Goal: Find contact information: Find contact information

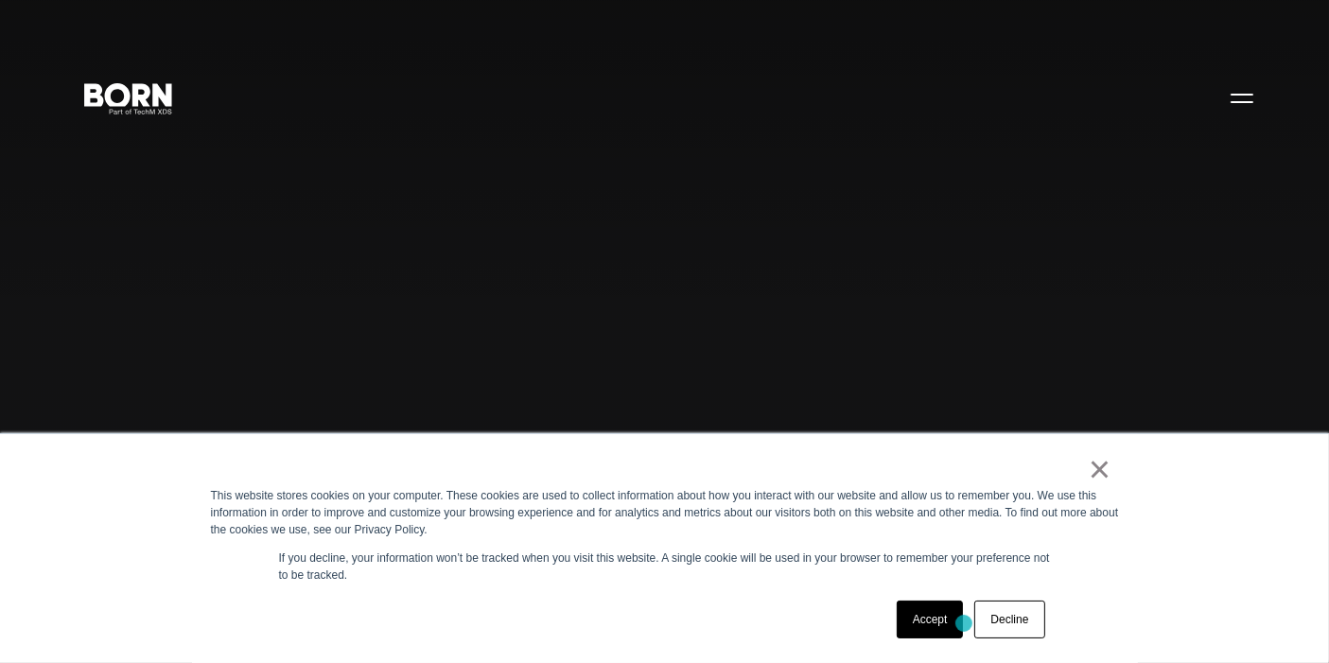
click at [911, 619] on link "Accept" at bounding box center [930, 620] width 67 height 38
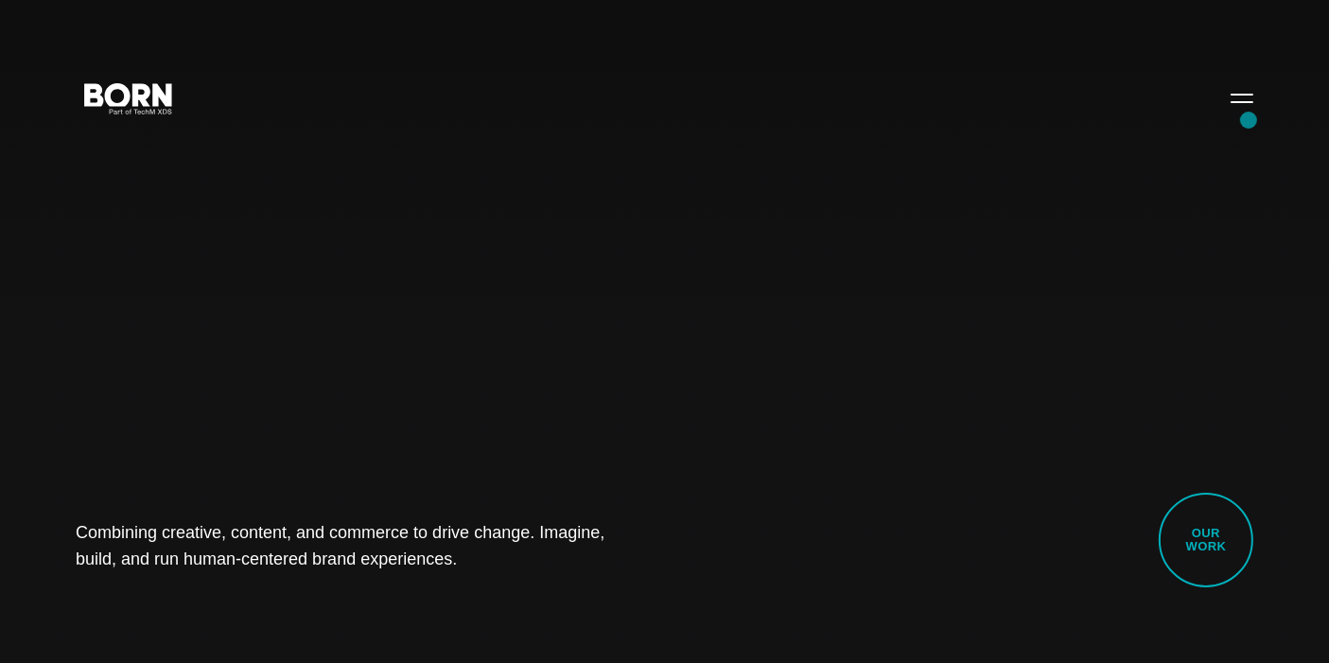
click at [1246, 102] on button "Primary Menu" at bounding box center [1241, 98] width 45 height 40
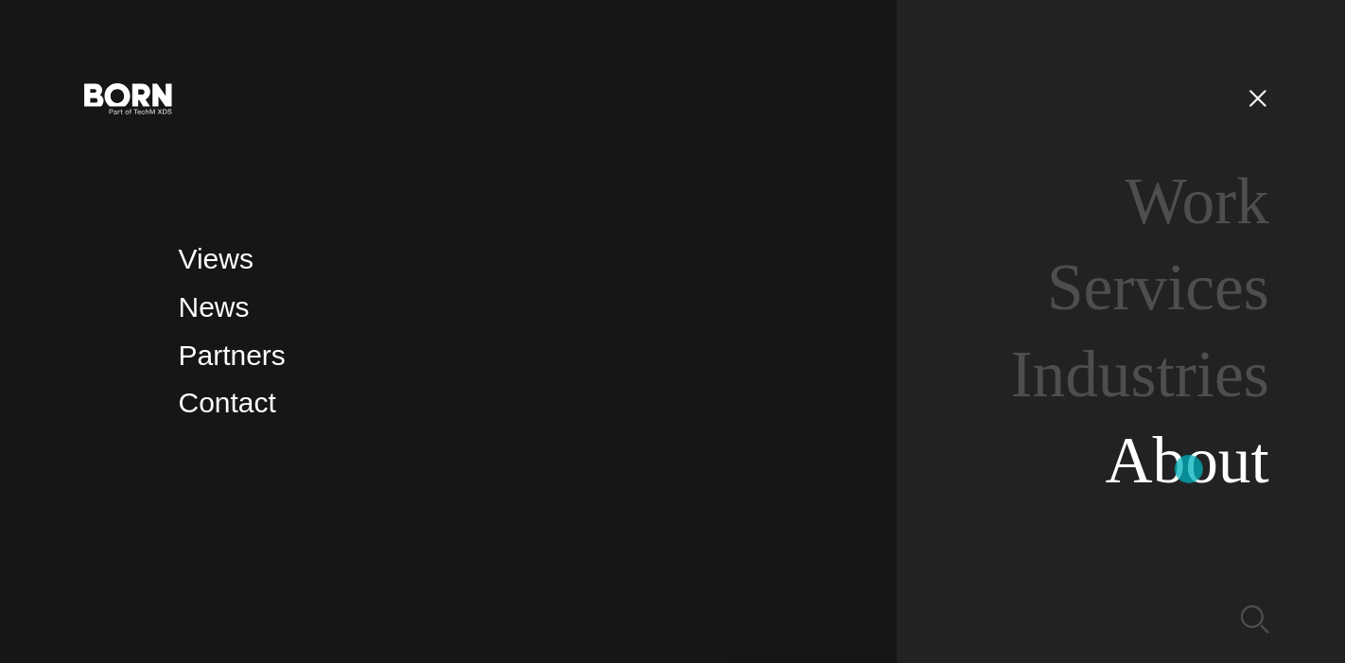
click at [1189, 470] on link "About" at bounding box center [1188, 460] width 164 height 73
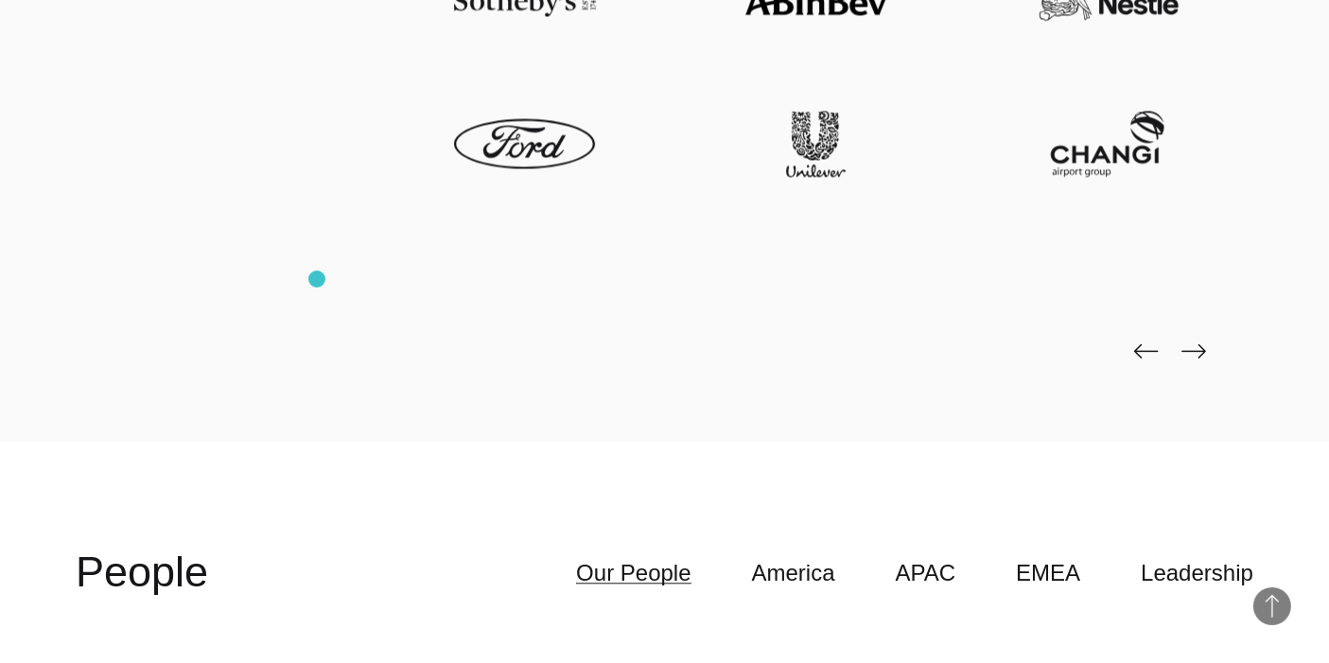
scroll to position [4413, 0]
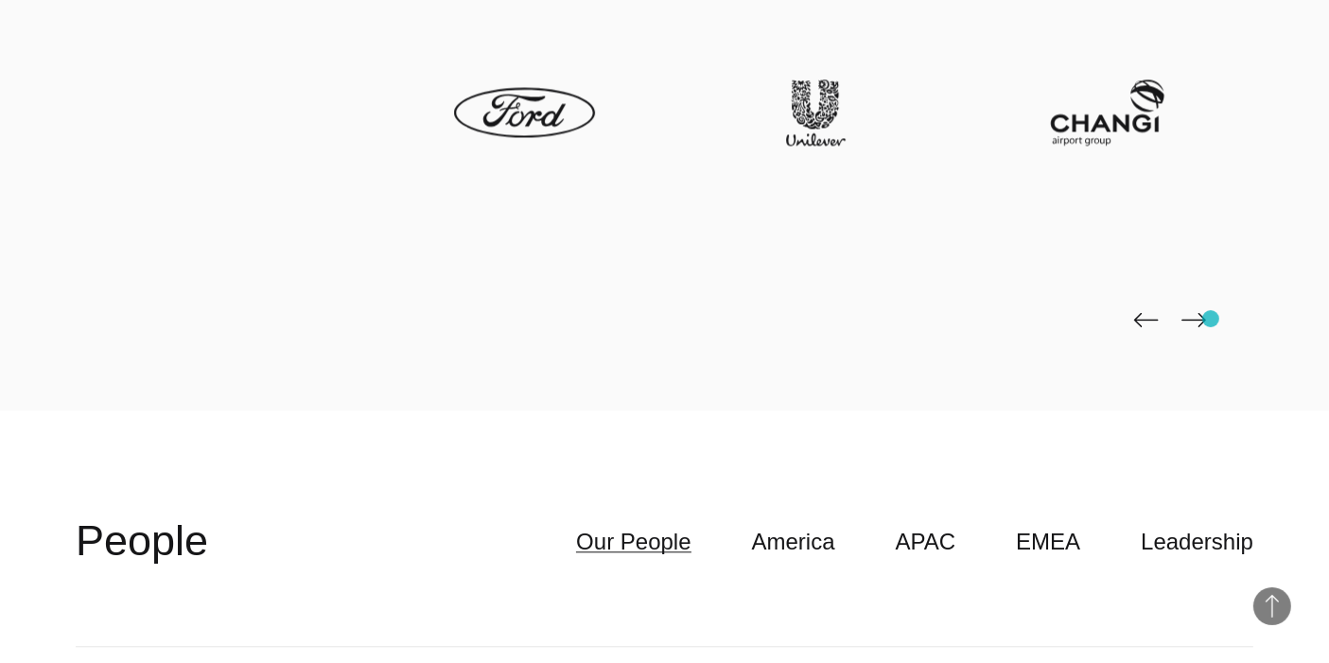
click at [1207, 318] on div at bounding box center [664, 136] width 1177 height 549
click at [1196, 318] on img at bounding box center [1193, 319] width 25 height 15
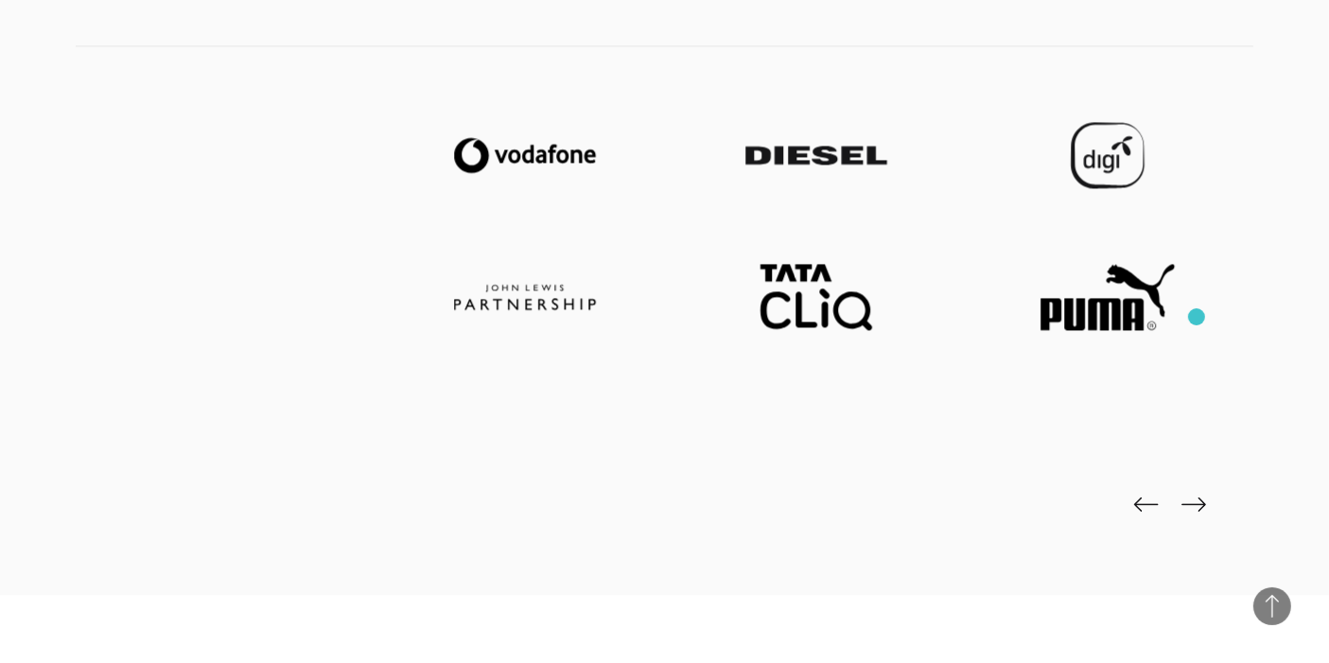
scroll to position [4203, 0]
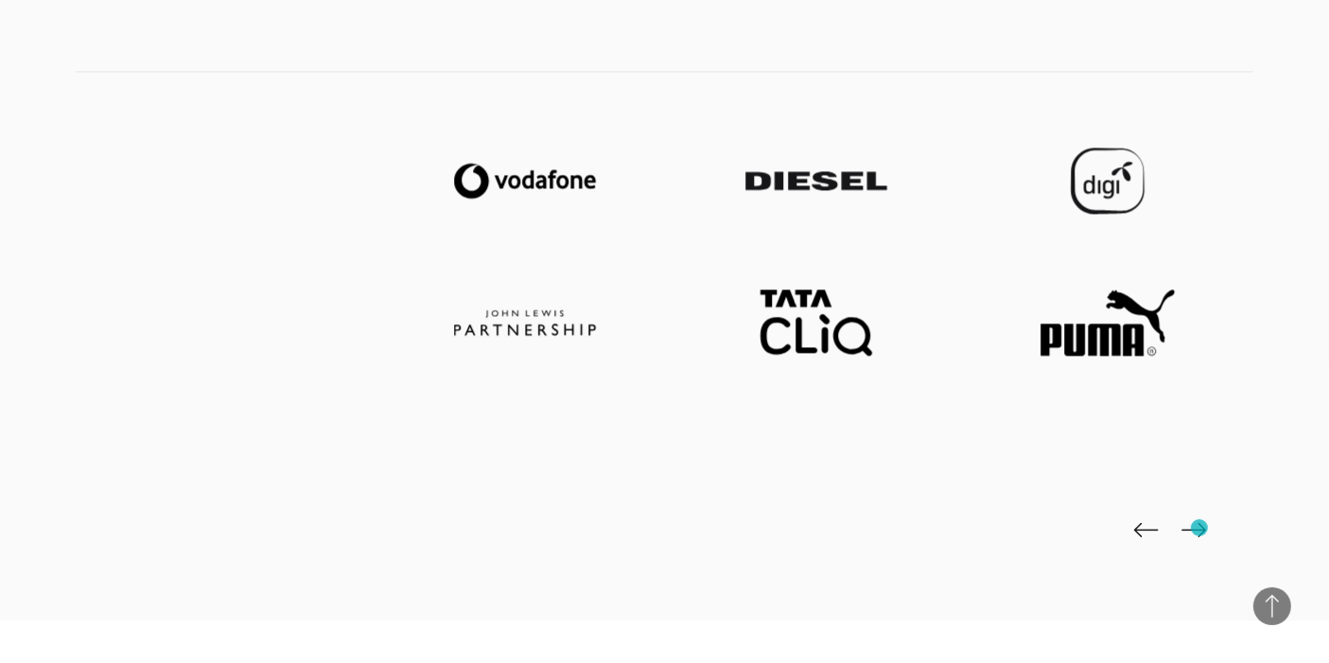
click at [1199, 528] on img at bounding box center [1193, 529] width 25 height 15
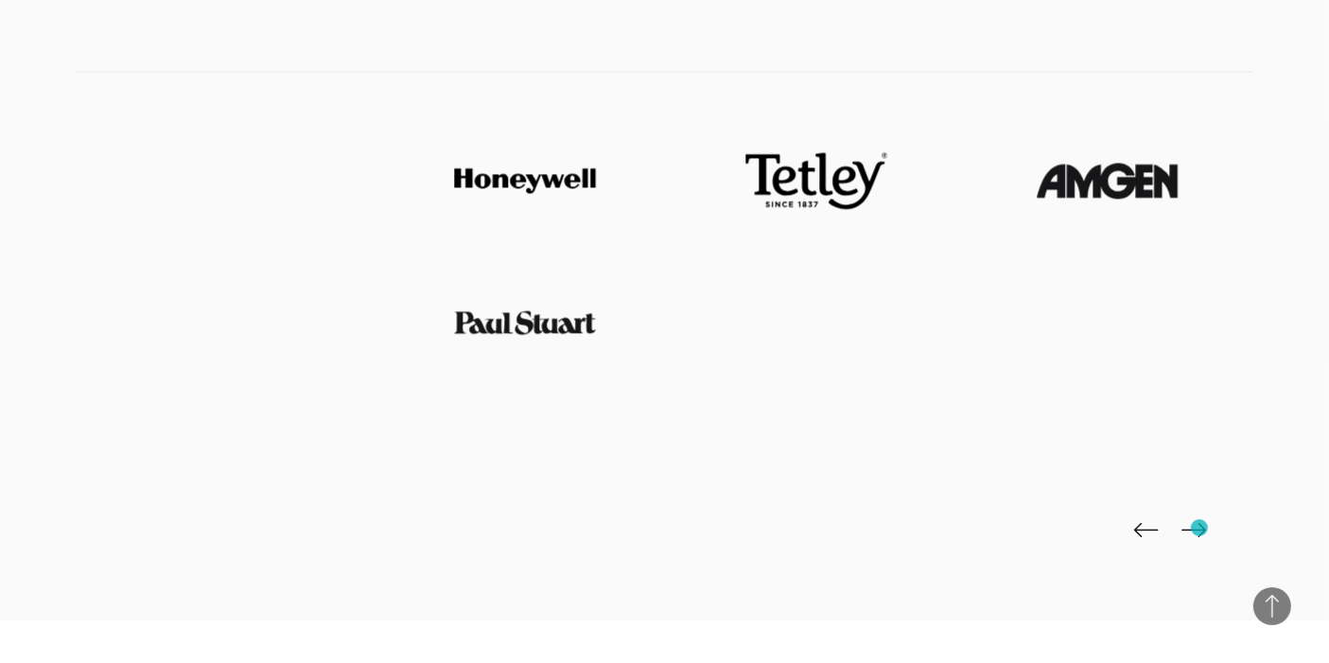
click at [1199, 528] on img at bounding box center [1193, 529] width 25 height 15
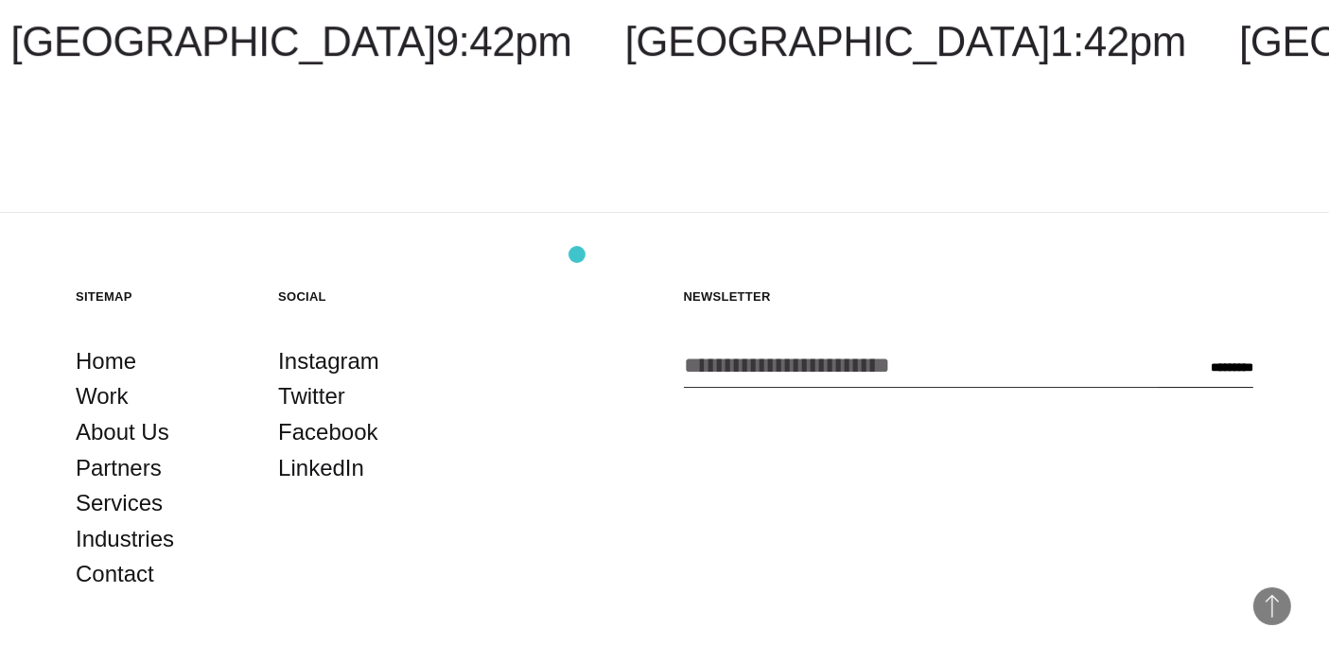
scroll to position [6303, 0]
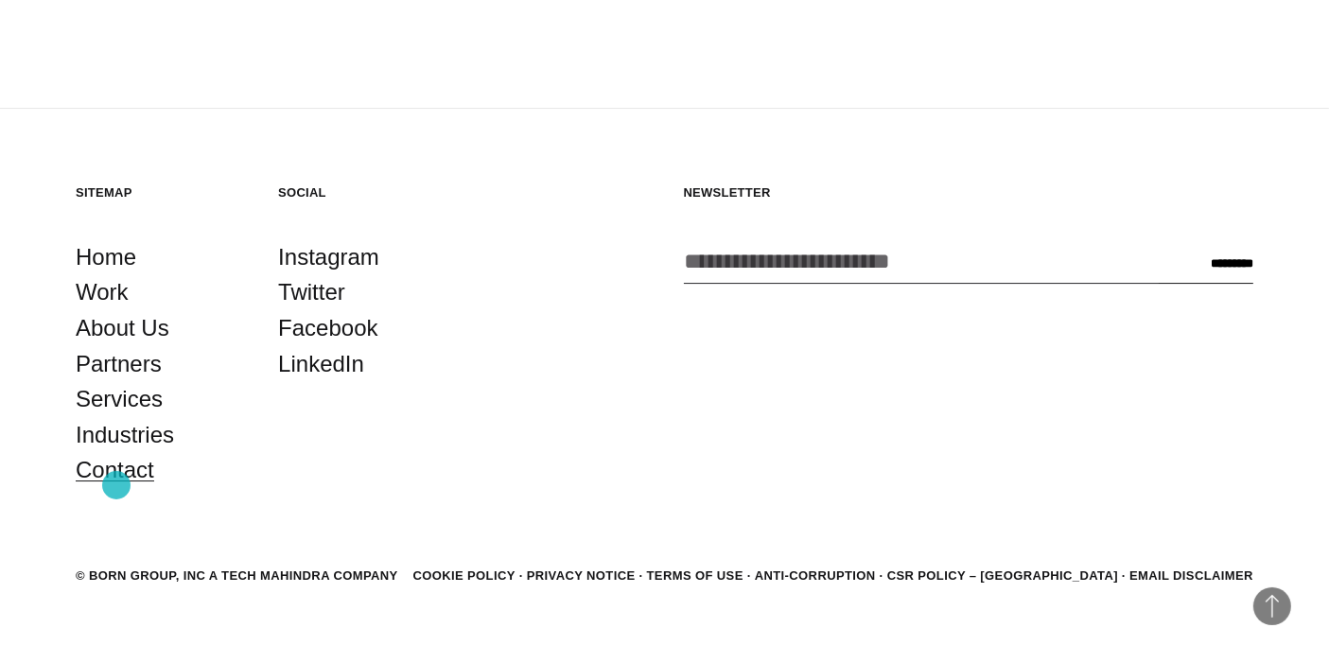
click at [116, 485] on link "Contact" at bounding box center [115, 470] width 78 height 36
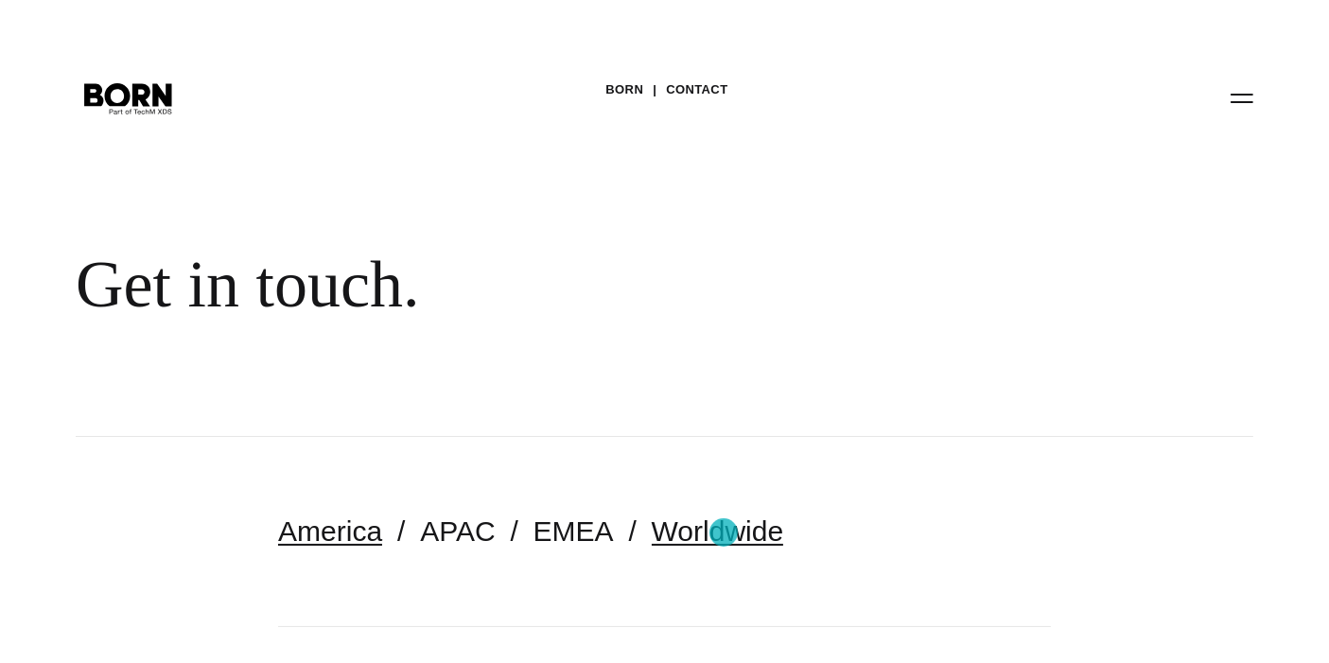
click at [723, 532] on link "Worldwide" at bounding box center [718, 530] width 132 height 31
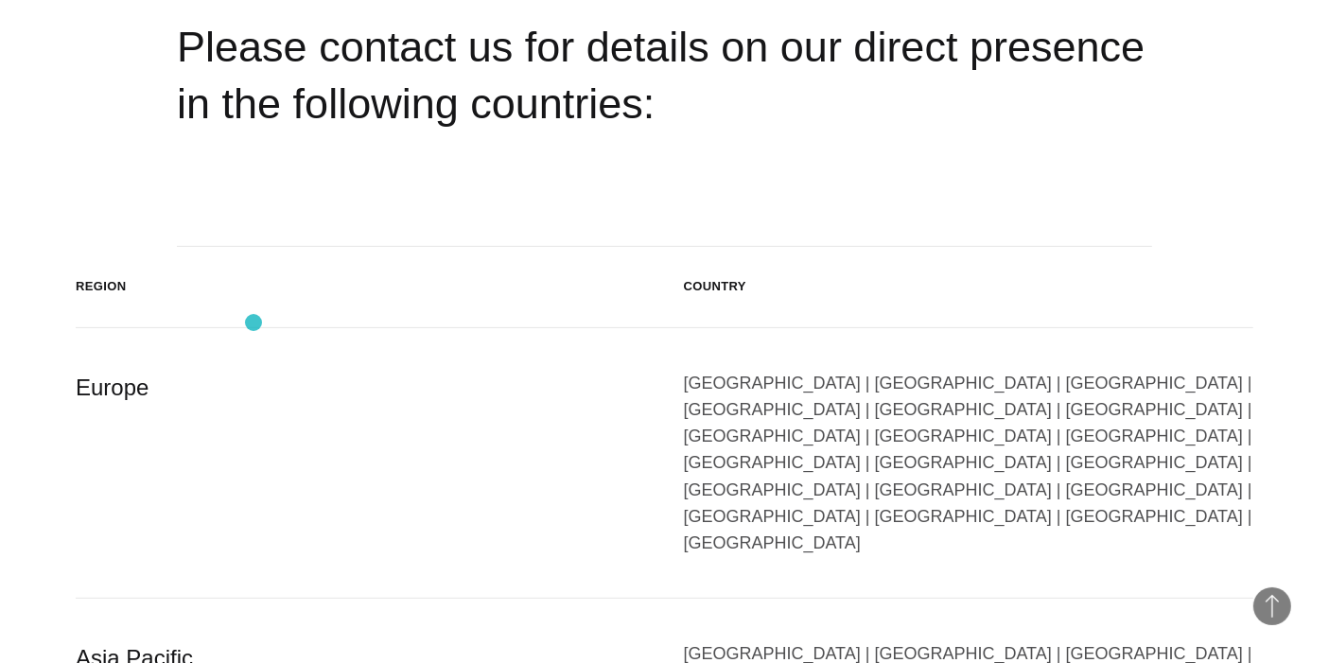
scroll to position [315, 0]
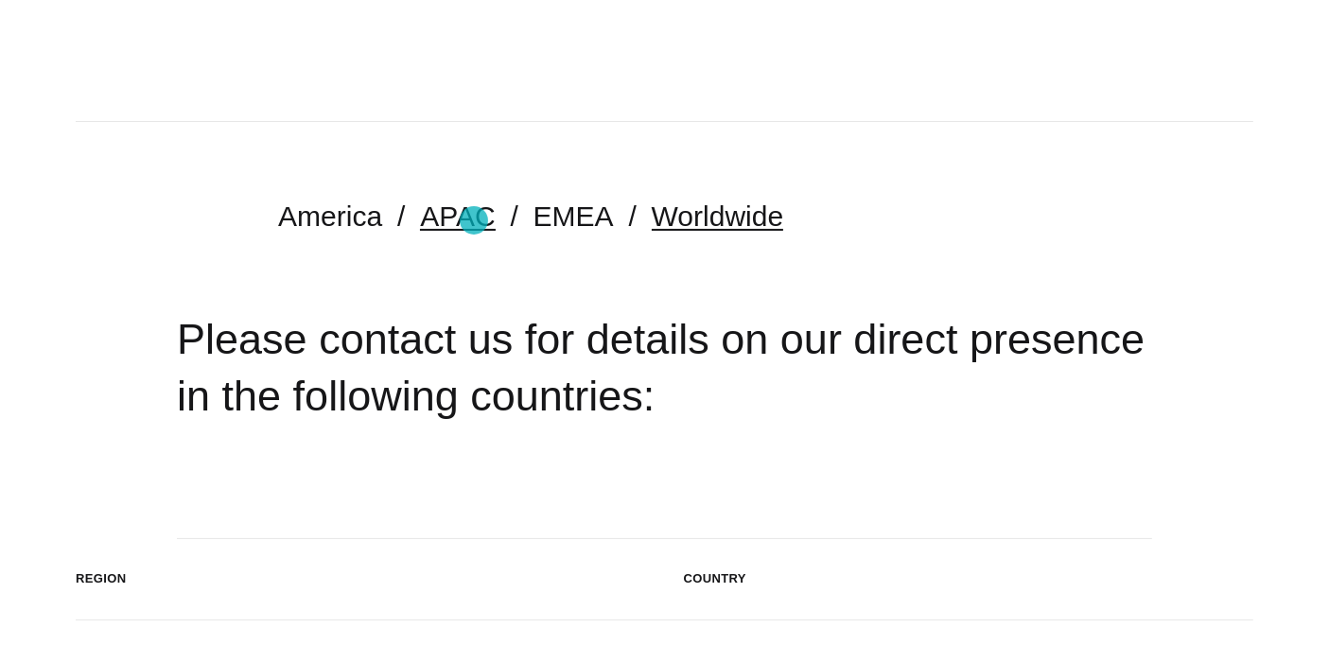
click at [474, 220] on link "APAC" at bounding box center [457, 215] width 75 height 31
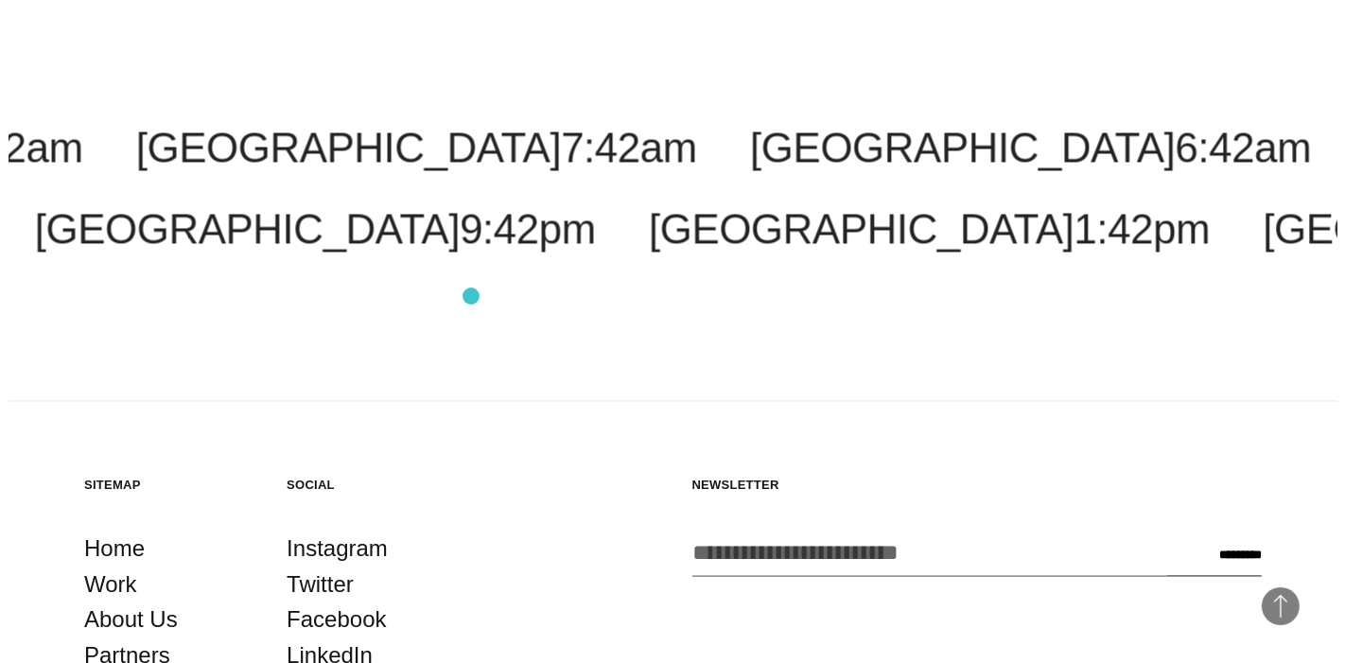
scroll to position [3783, 0]
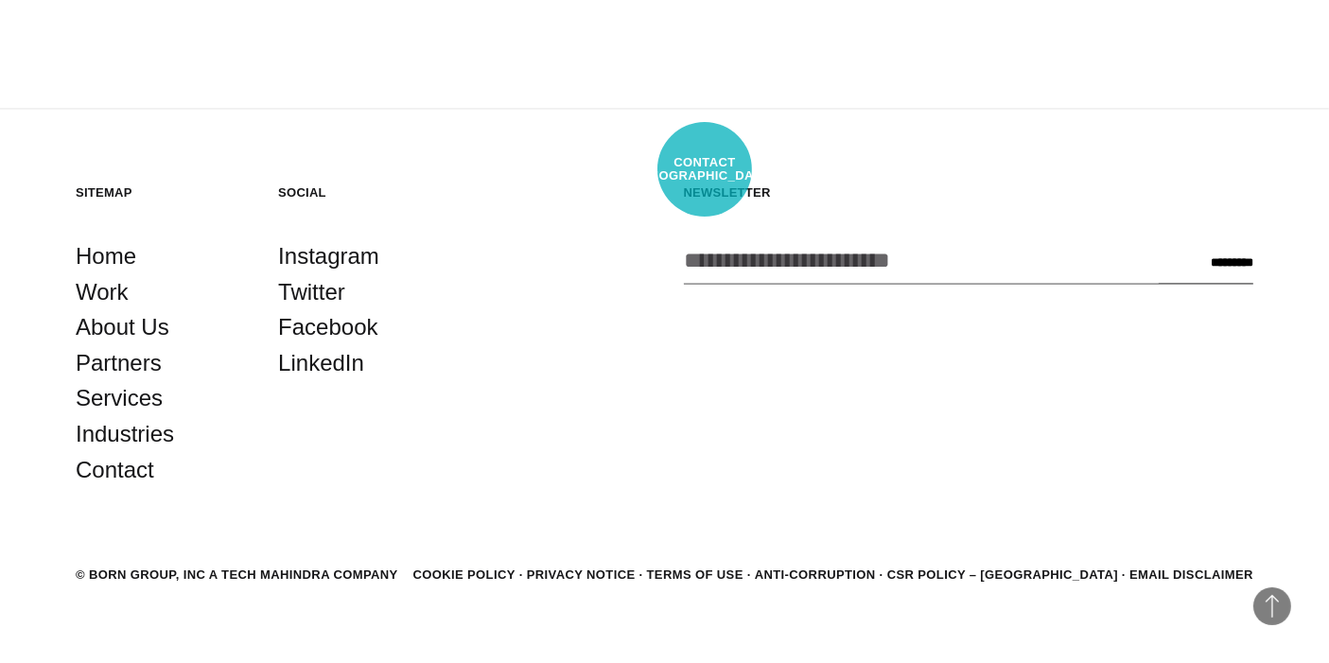
select select "******"
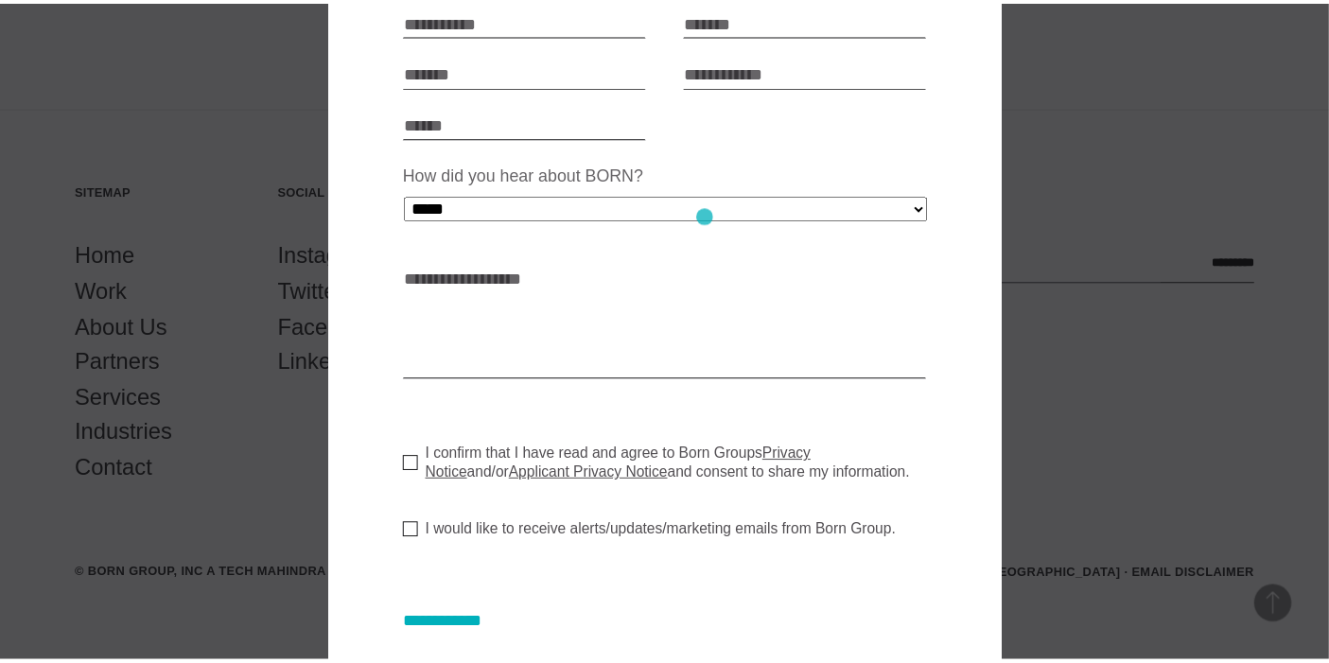
scroll to position [562, 0]
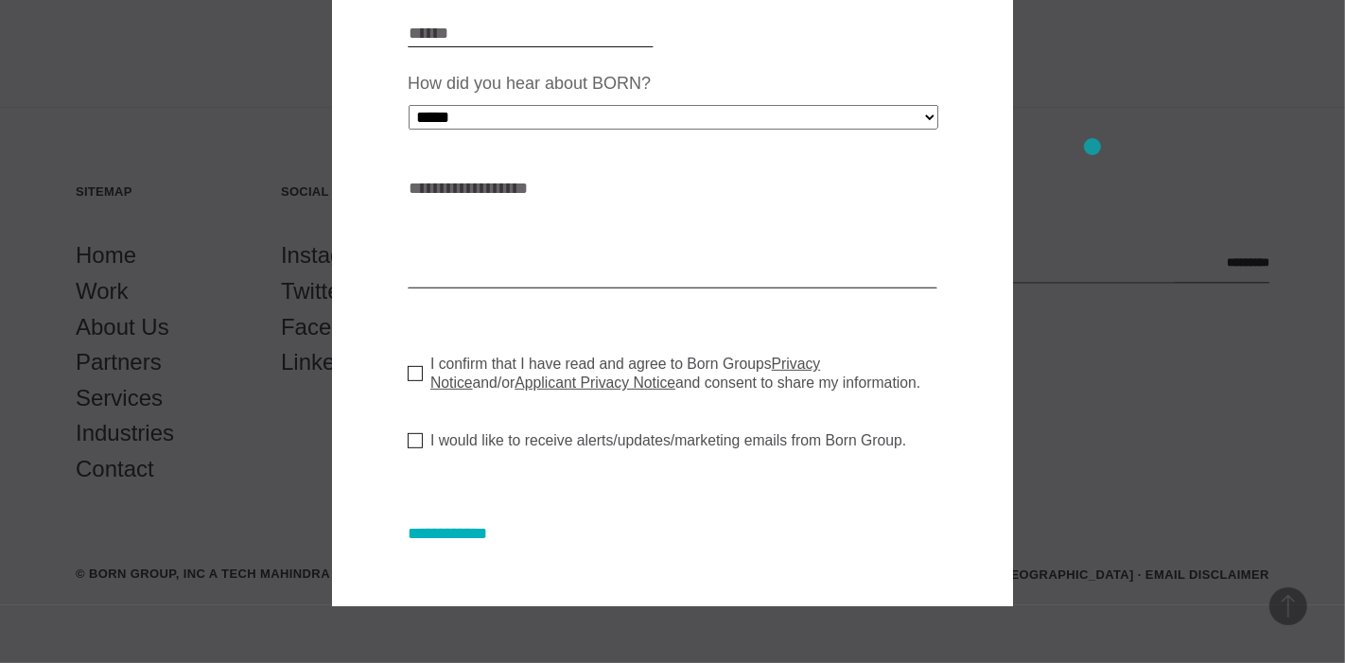
click at [1092, 147] on div at bounding box center [672, 331] width 1345 height 663
